Goal: Information Seeking & Learning: Learn about a topic

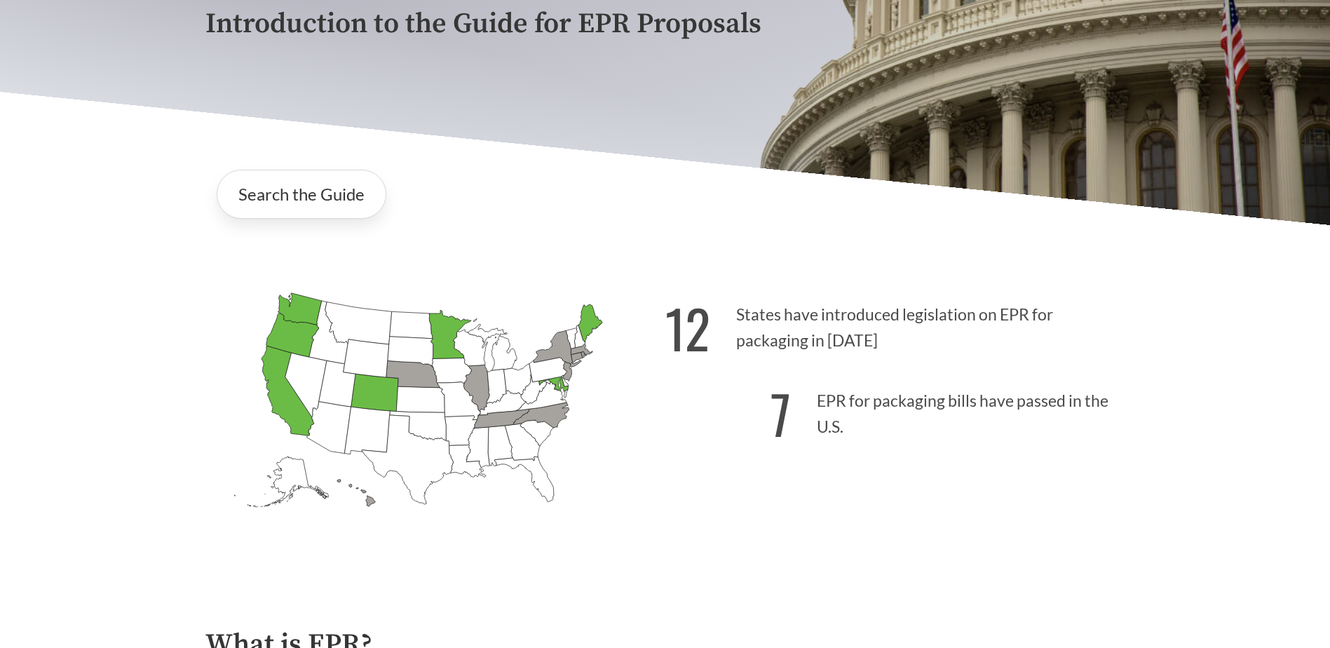
scroll to position [280, 0]
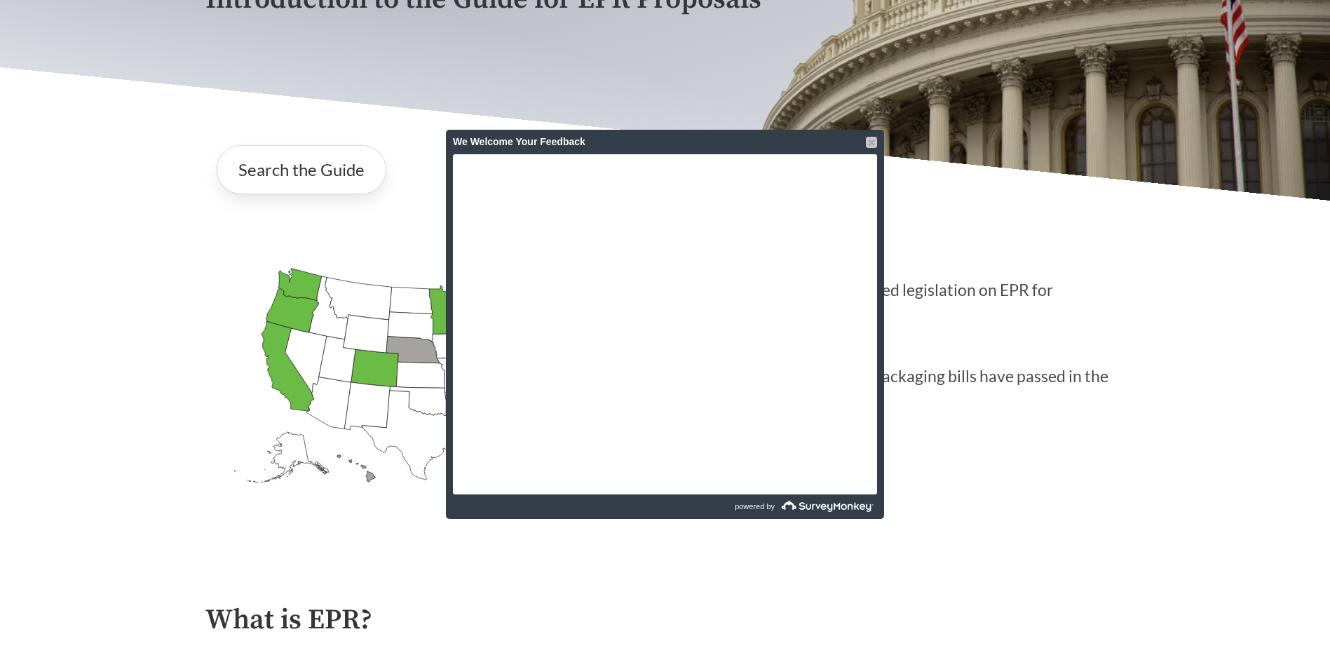
click at [868, 139] on div at bounding box center [871, 142] width 11 height 11
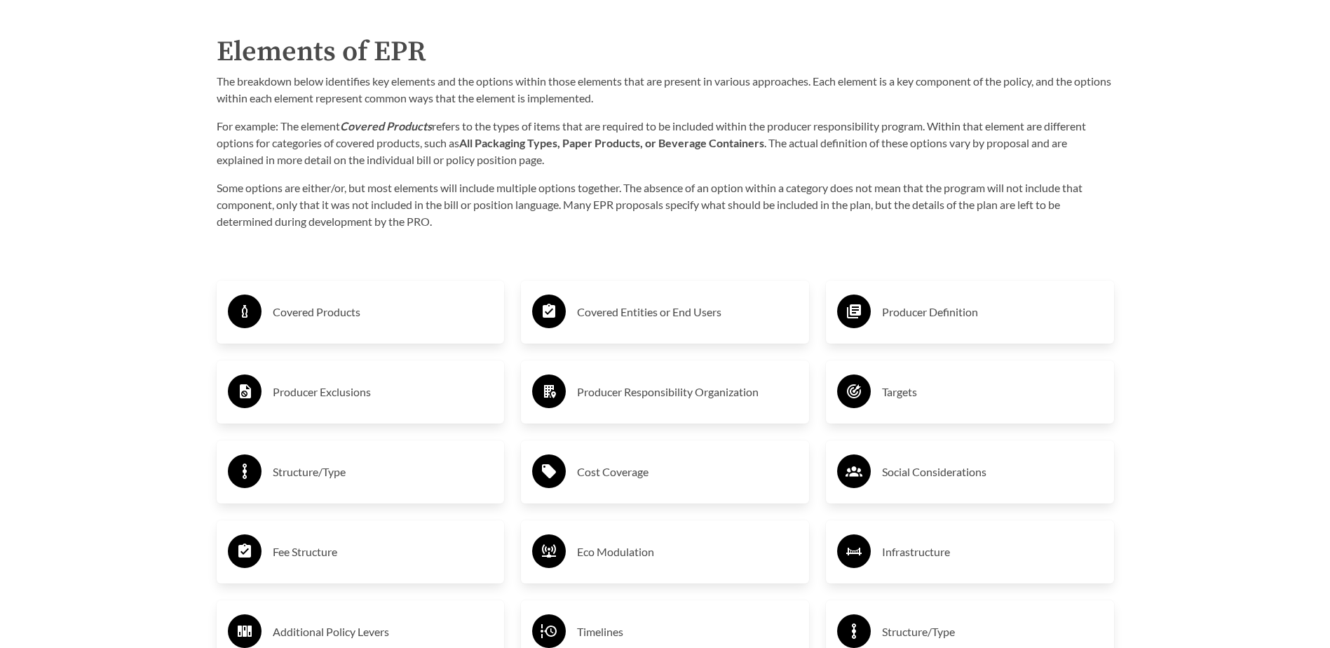
scroll to position [2243, 0]
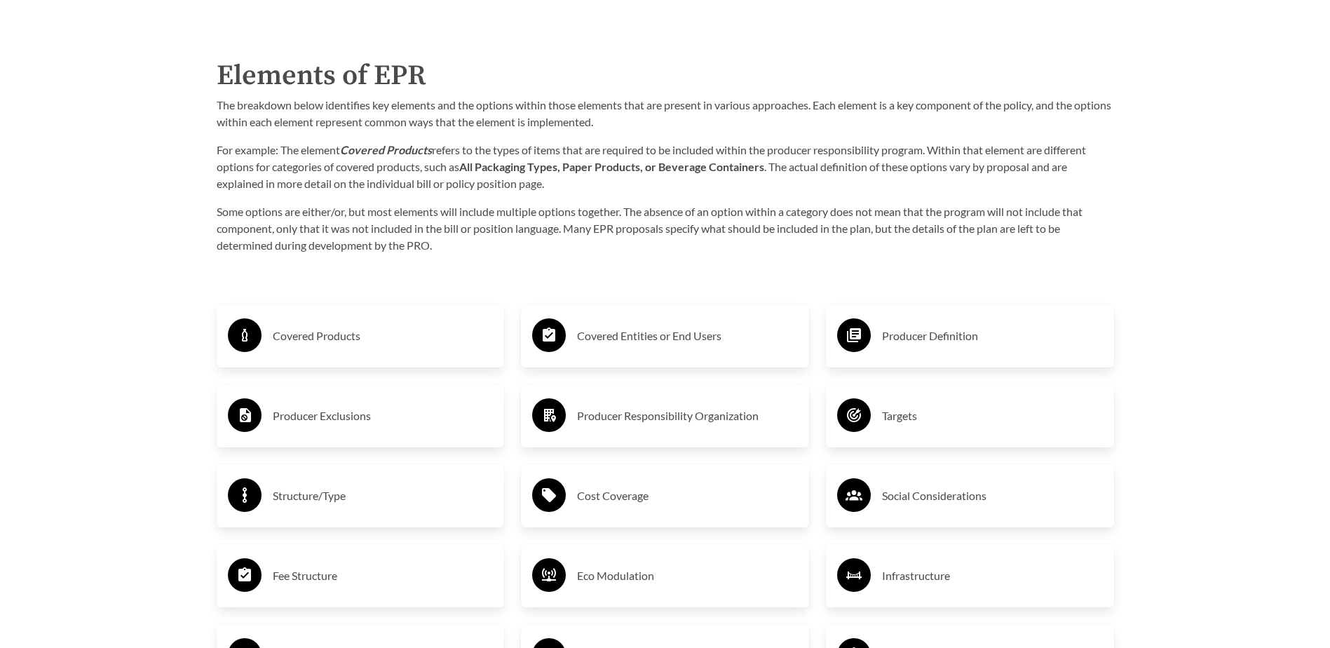
click at [320, 411] on h3 "Producer Exclusions" at bounding box center [383, 415] width 221 height 22
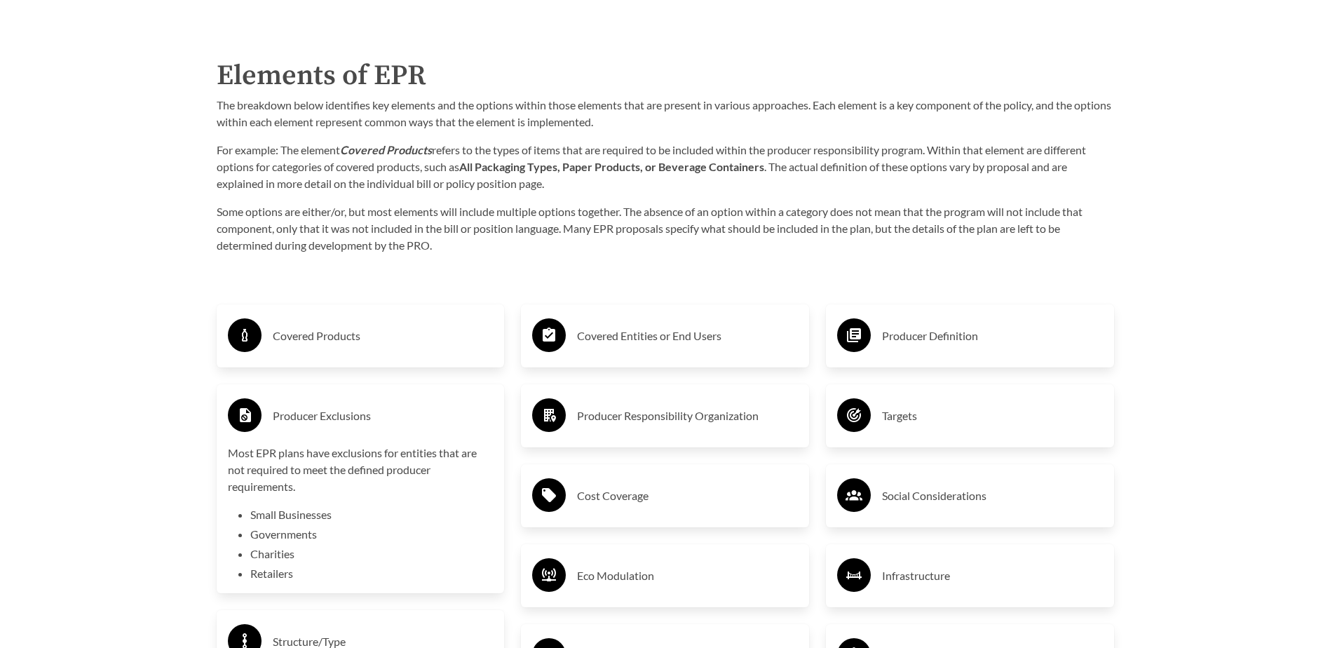
click at [297, 519] on li "Small Businesses" at bounding box center [371, 514] width 243 height 17
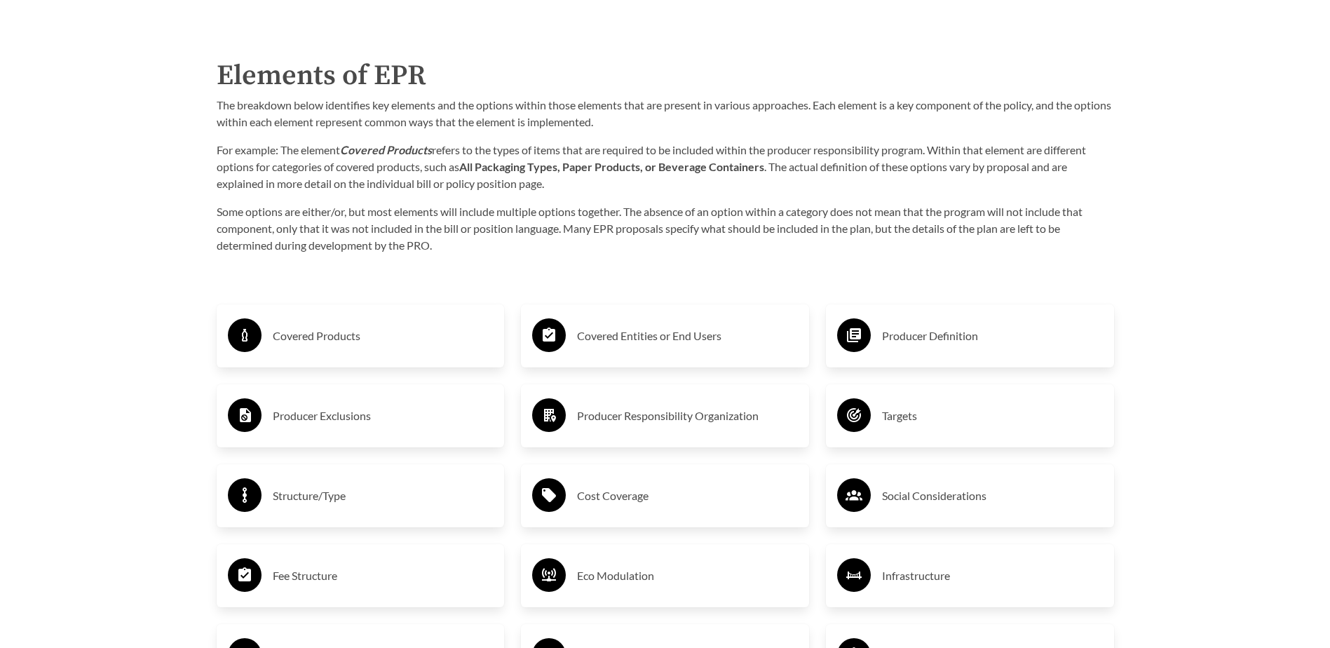
click at [292, 418] on h3 "Producer Exclusions" at bounding box center [383, 415] width 221 height 22
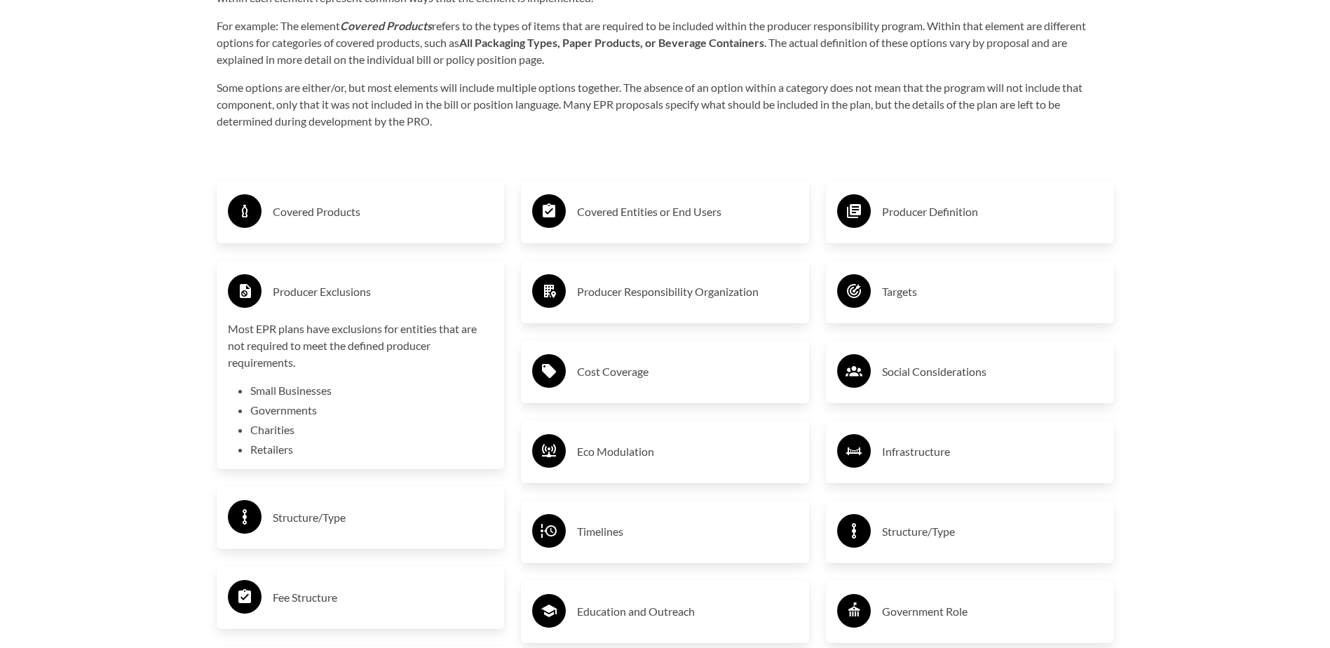
scroll to position [2383, 0]
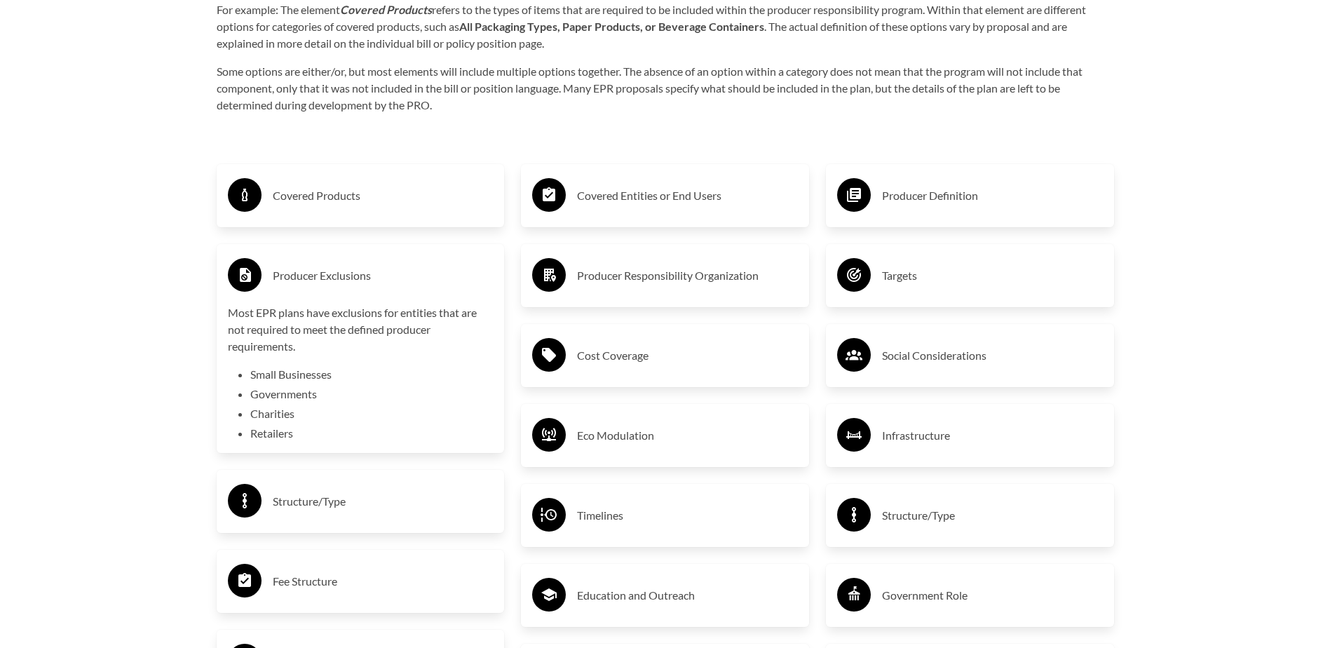
click at [245, 276] on icon at bounding box center [245, 275] width 11 height 14
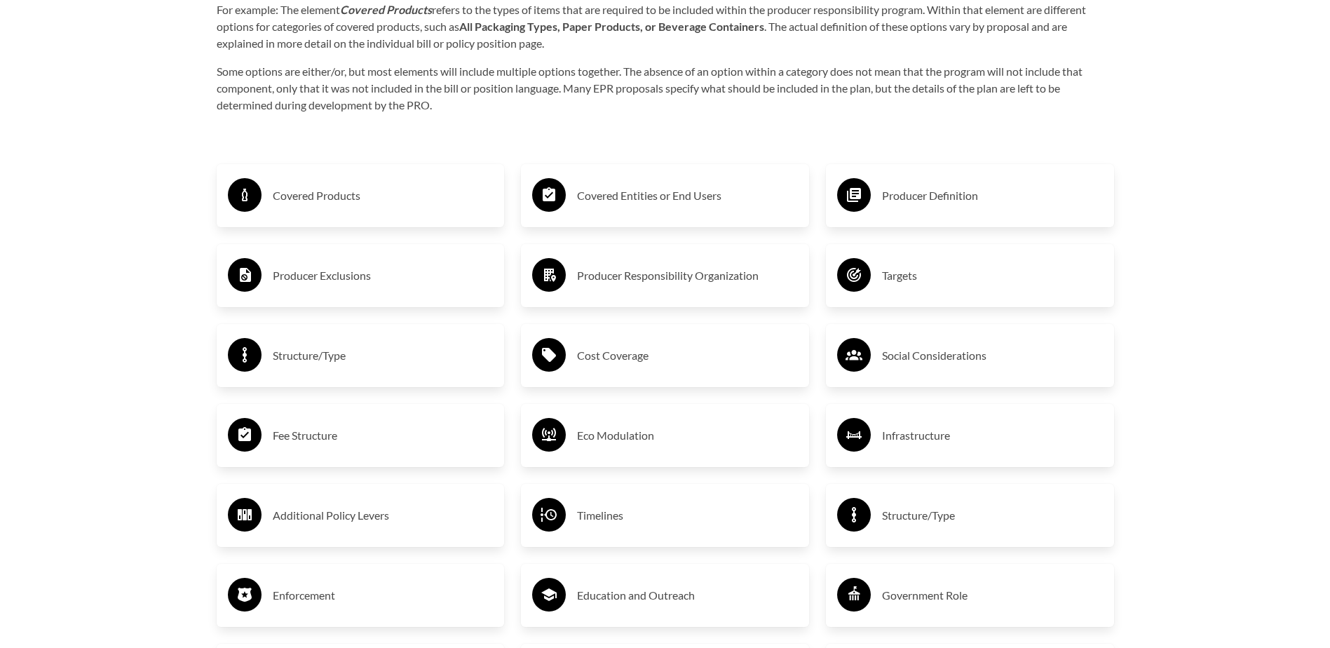
click at [308, 435] on h3 "Fee Structure" at bounding box center [383, 435] width 221 height 22
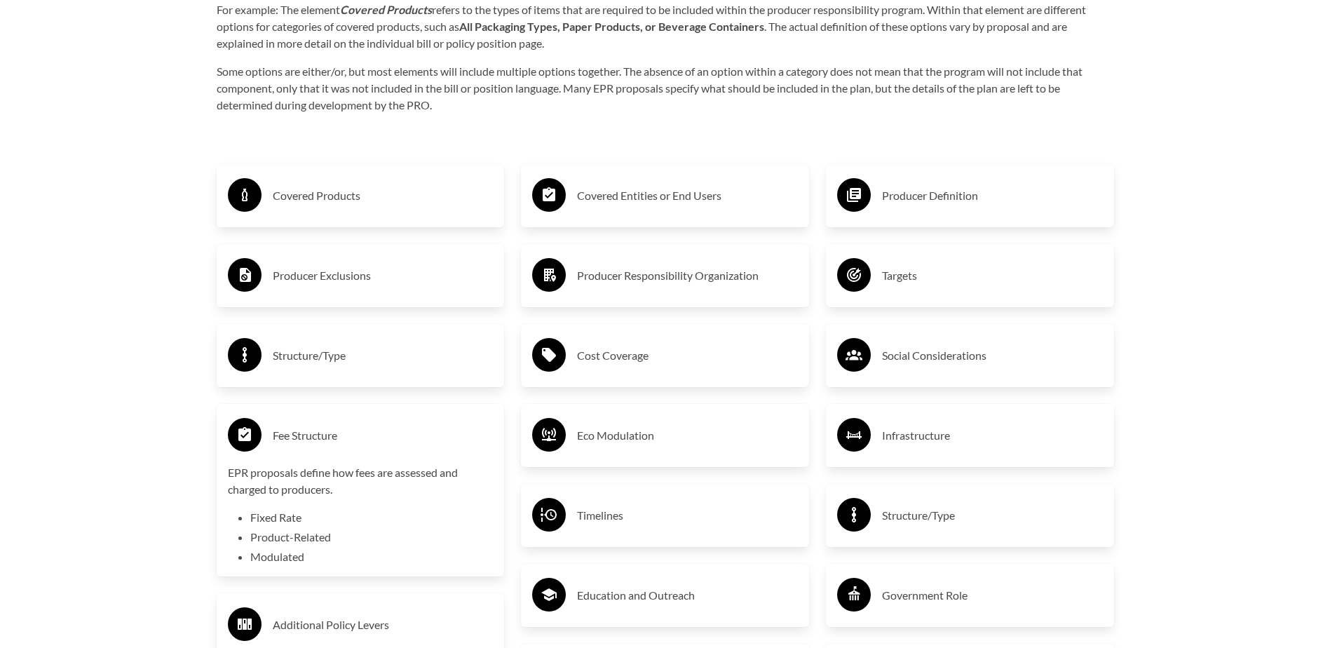
click at [293, 443] on h3 "Fee Structure" at bounding box center [383, 435] width 221 height 22
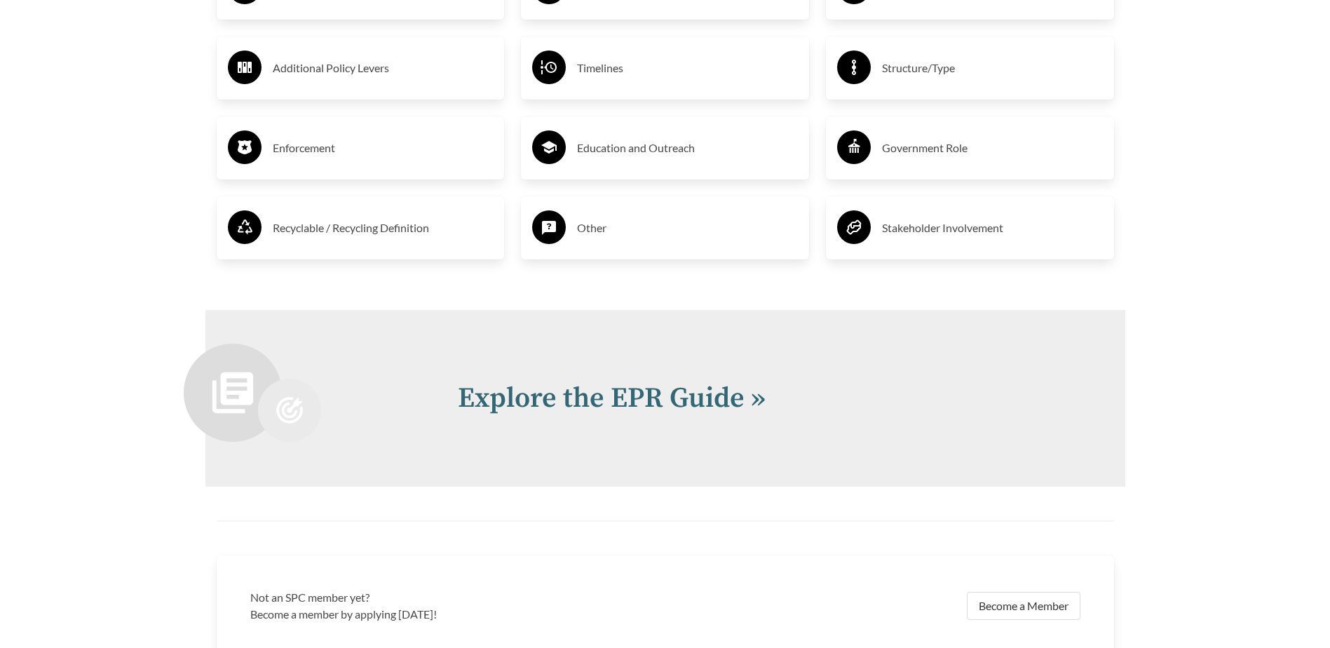
scroll to position [2873, 0]
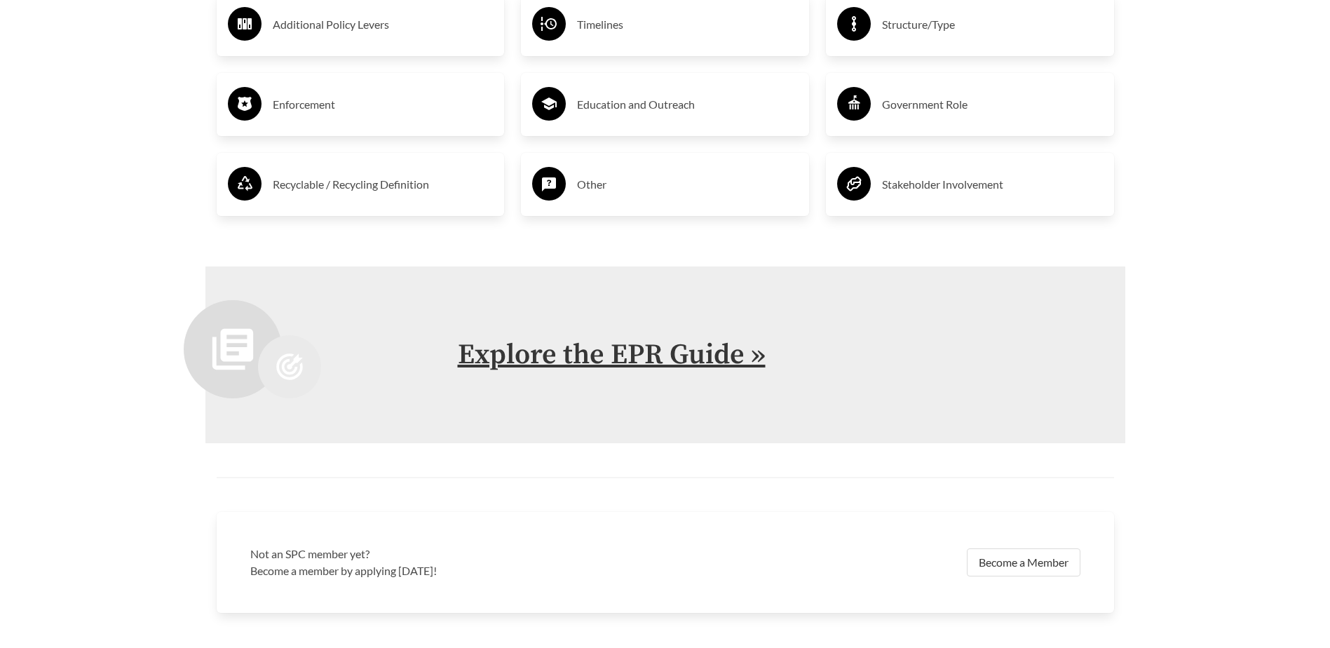
click at [607, 359] on link "Explore the EPR Guide »" at bounding box center [612, 354] width 308 height 35
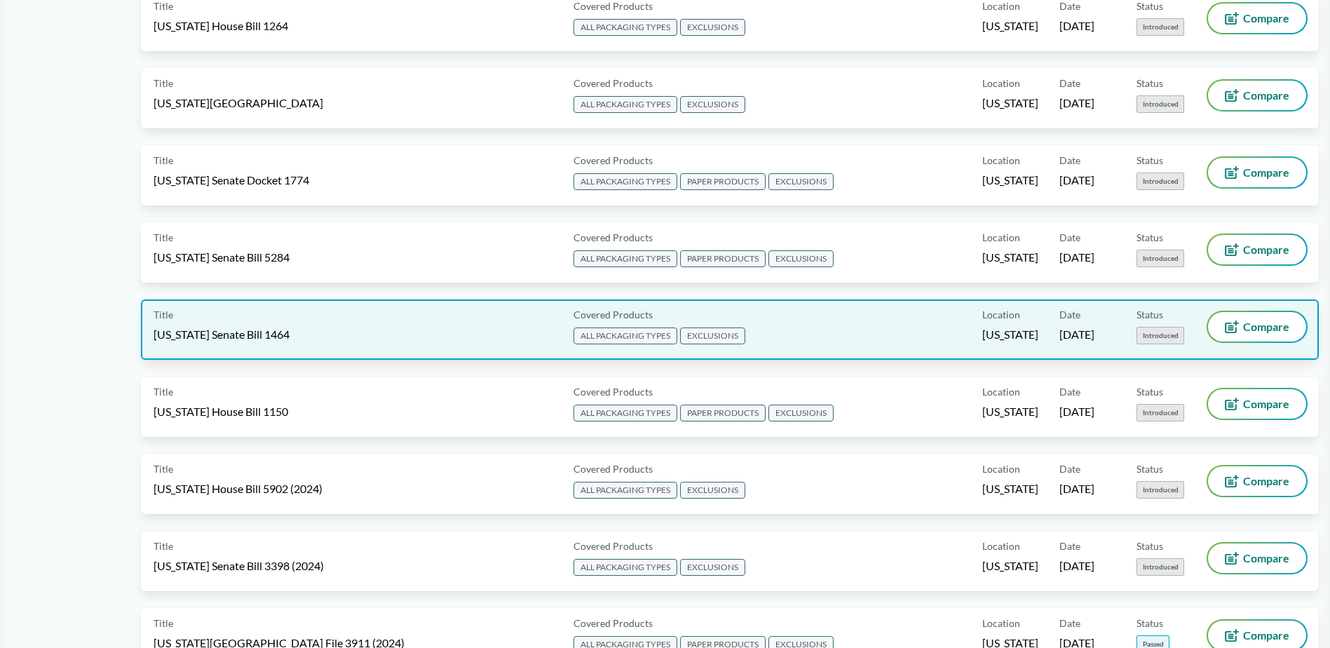
scroll to position [1612, 0]
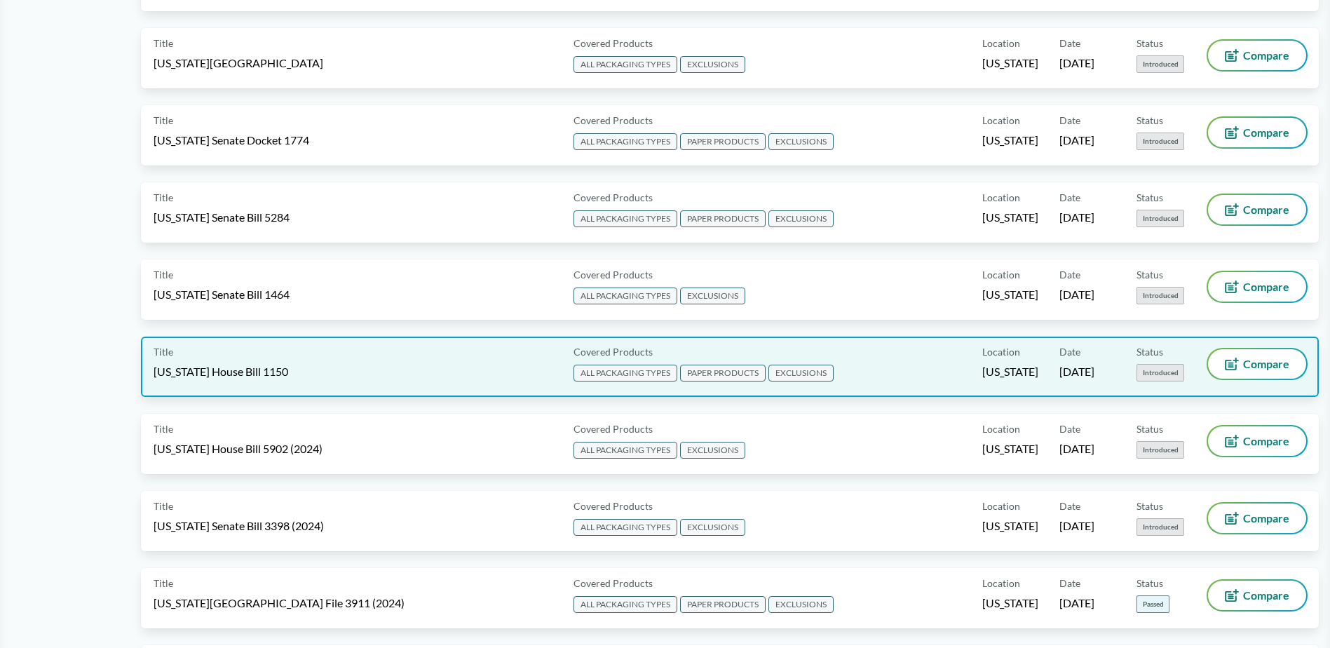
click at [622, 373] on span "ALL PACKAGING TYPES" at bounding box center [625, 372] width 104 height 17
